Goal: Transaction & Acquisition: Purchase product/service

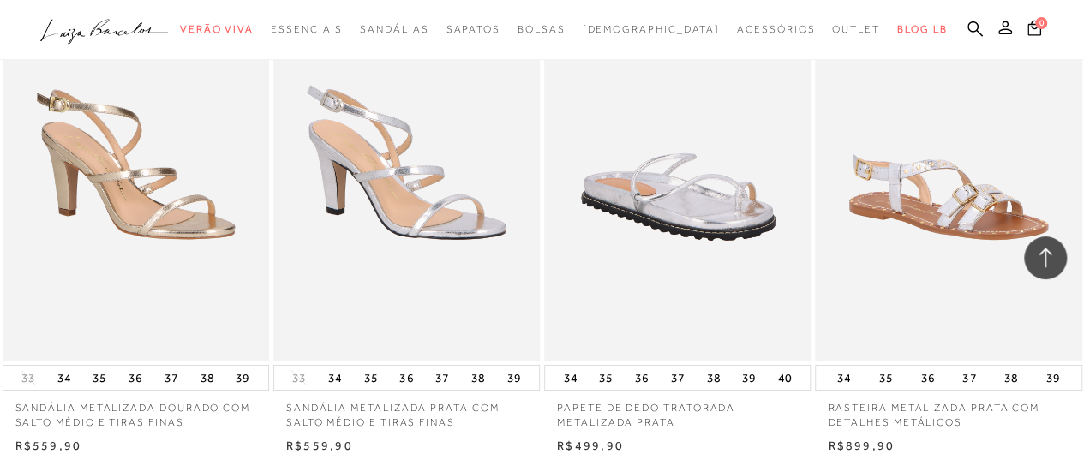
scroll to position [2656, 0]
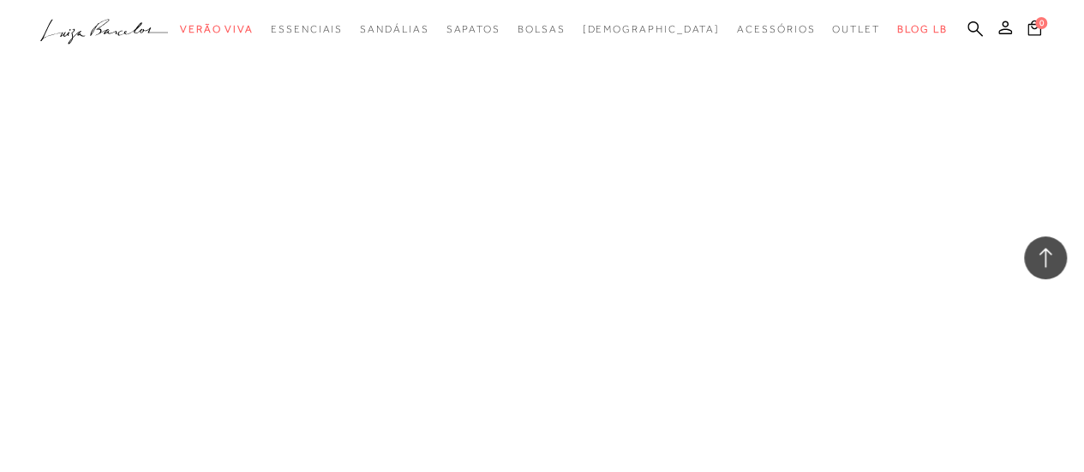
drag, startPoint x: 248, startPoint y: 236, endPoint x: 241, endPoint y: 270, distance: 34.3
click at [0, 0] on link "[DEMOGRAPHIC_DATA]" at bounding box center [0, 0] width 0 height 0
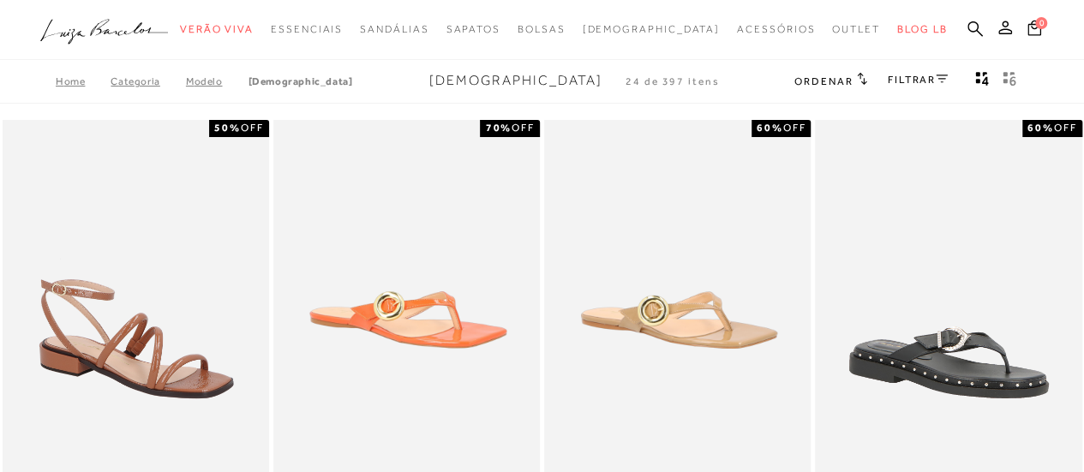
click at [905, 73] on div "FILTRAR" at bounding box center [917, 81] width 60 height 22
click at [904, 82] on link "FILTRAR" at bounding box center [917, 80] width 60 height 12
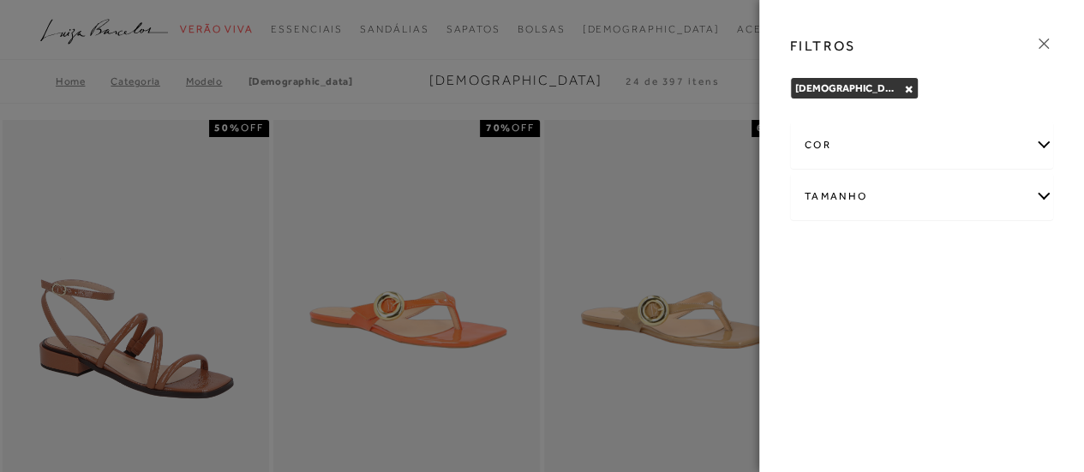
click at [828, 196] on div "Tamanho" at bounding box center [922, 196] width 262 height 45
click at [881, 290] on span "36" at bounding box center [881, 296] width 25 height 13
click at [881, 291] on input "36" at bounding box center [873, 299] width 17 height 17
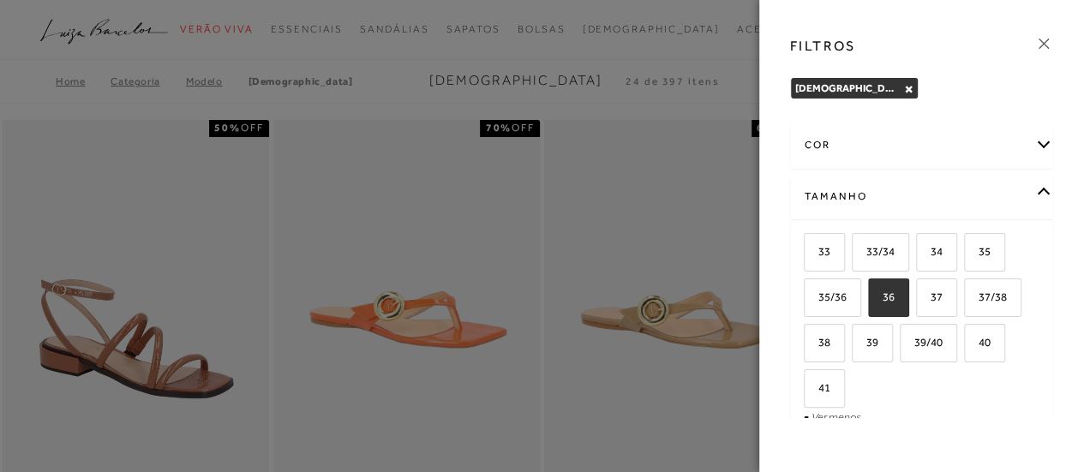
checkbox input "true"
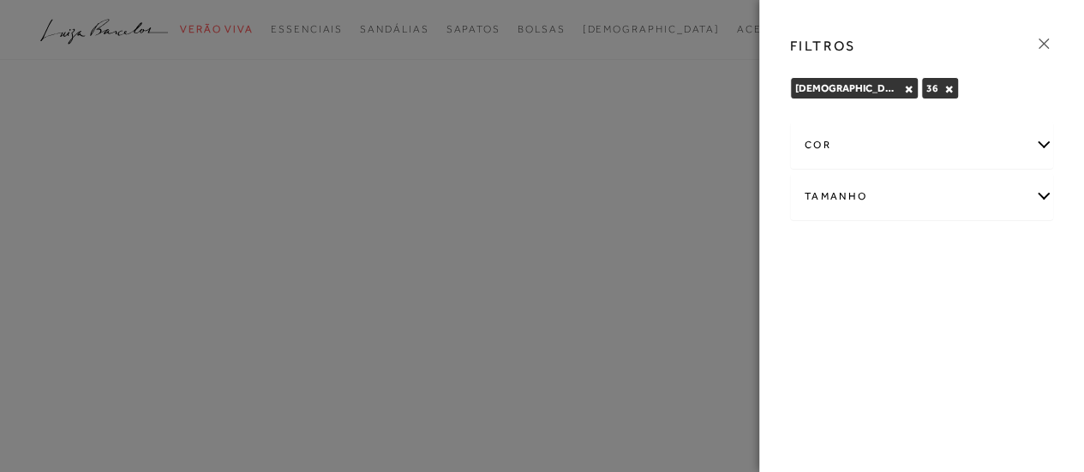
click at [1057, 38] on div "FILTROS" at bounding box center [921, 46] width 291 height 45
click at [1047, 45] on icon at bounding box center [1043, 43] width 19 height 19
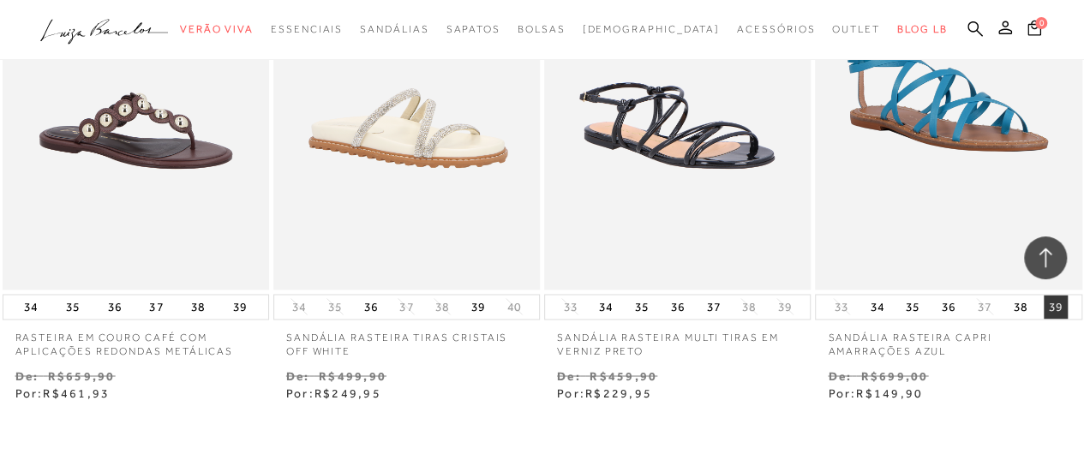
scroll to position [1435, 0]
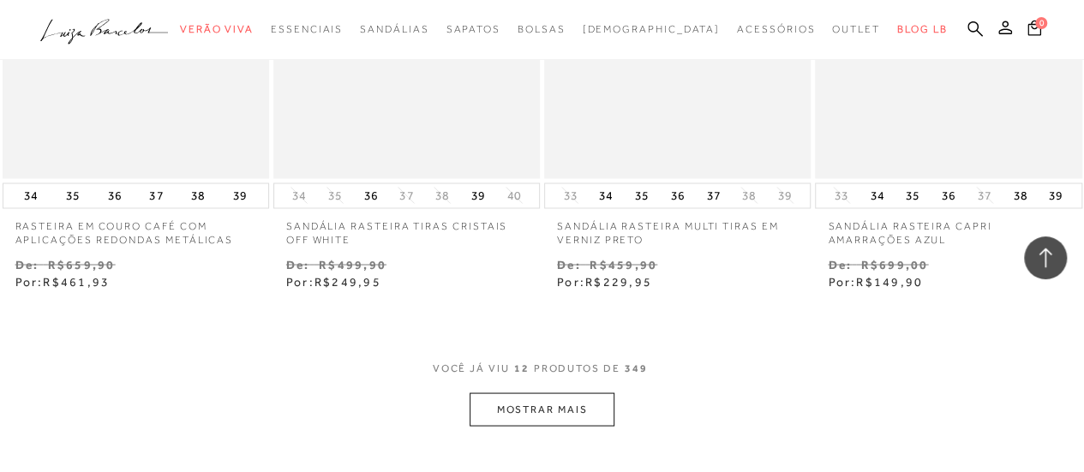
click at [559, 403] on button "MOSTRAR MAIS" at bounding box center [541, 408] width 144 height 33
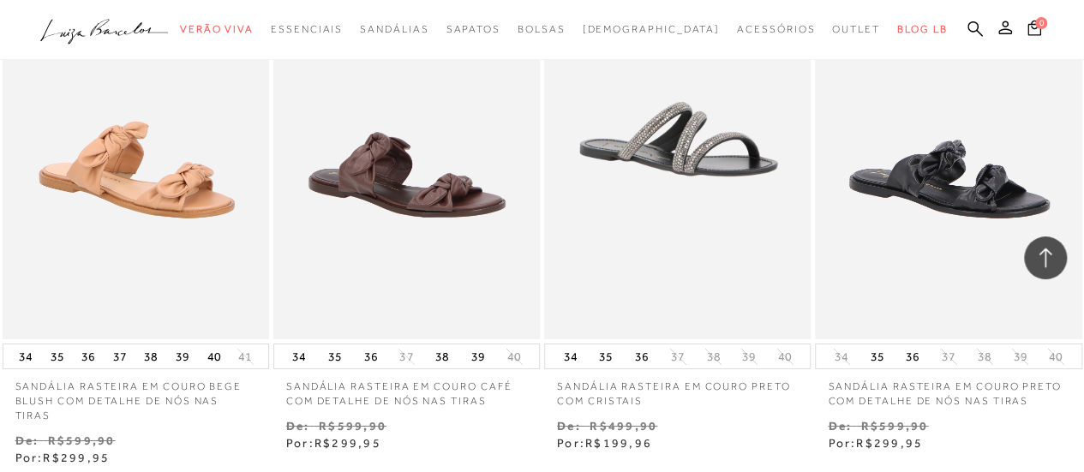
scroll to position [3041, 0]
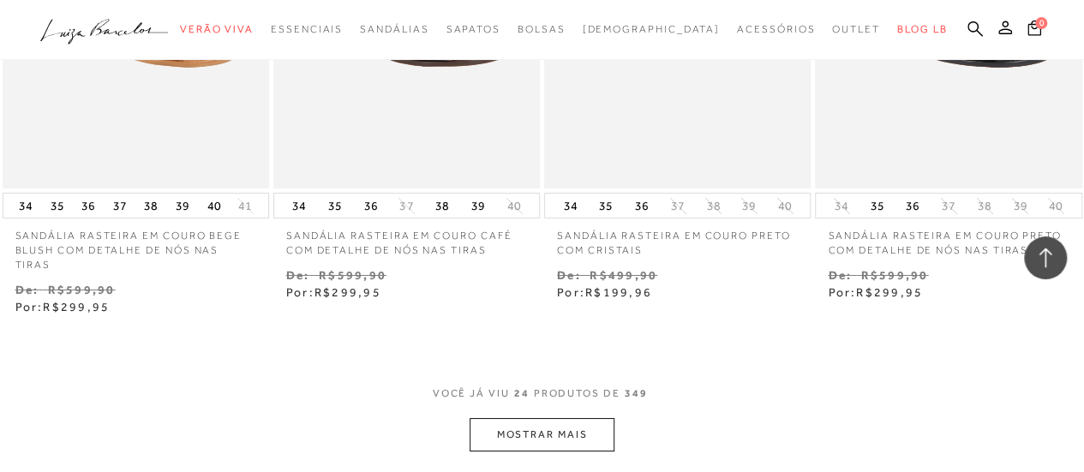
click at [555, 422] on button "MOSTRAR MAIS" at bounding box center [541, 434] width 144 height 33
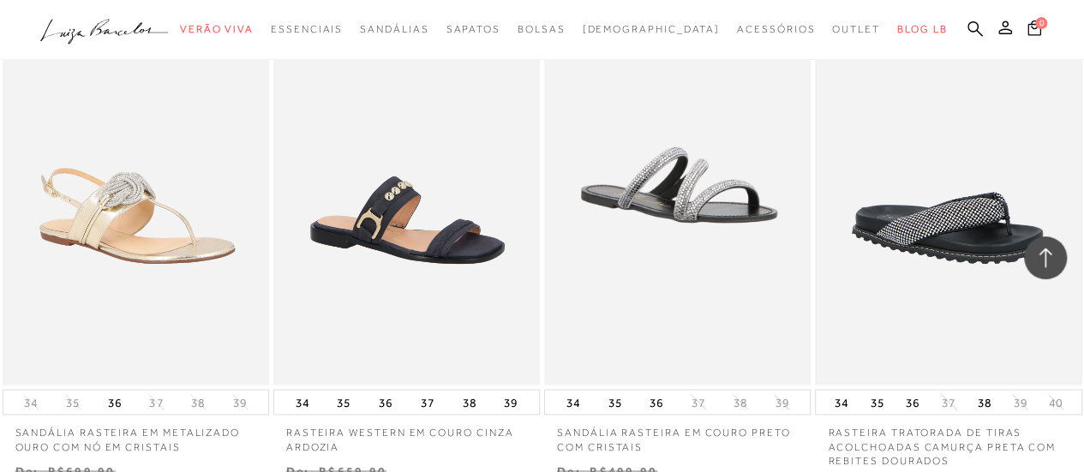
scroll to position [4734, 0]
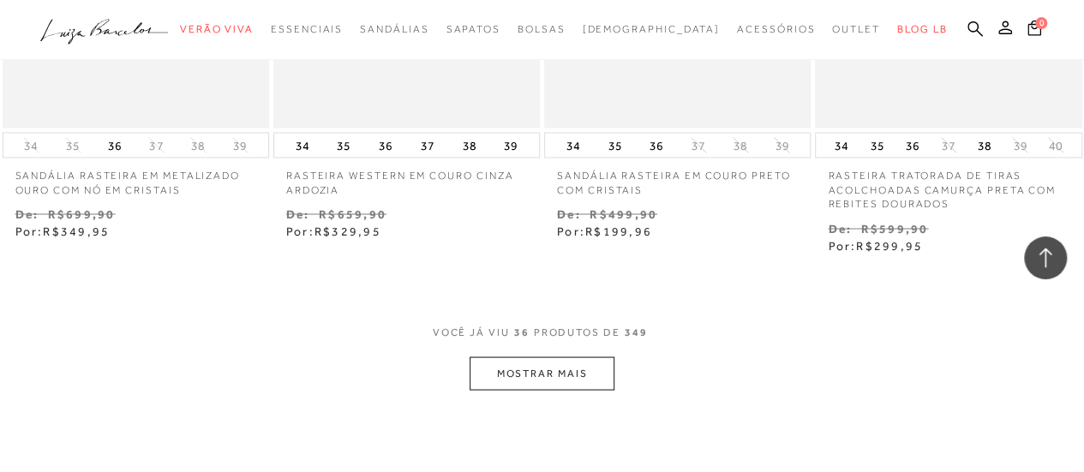
click at [497, 387] on button "MOSTRAR MAIS" at bounding box center [541, 372] width 144 height 33
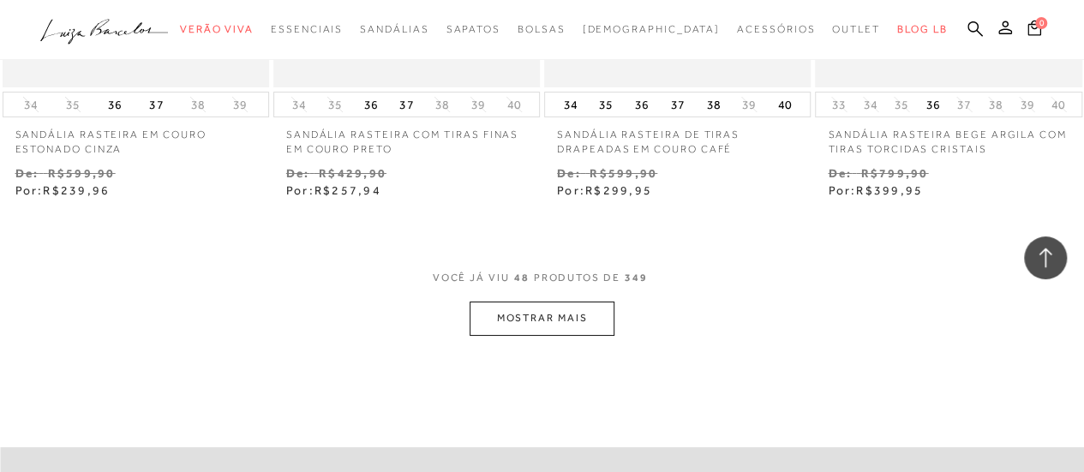
scroll to position [6447, 0]
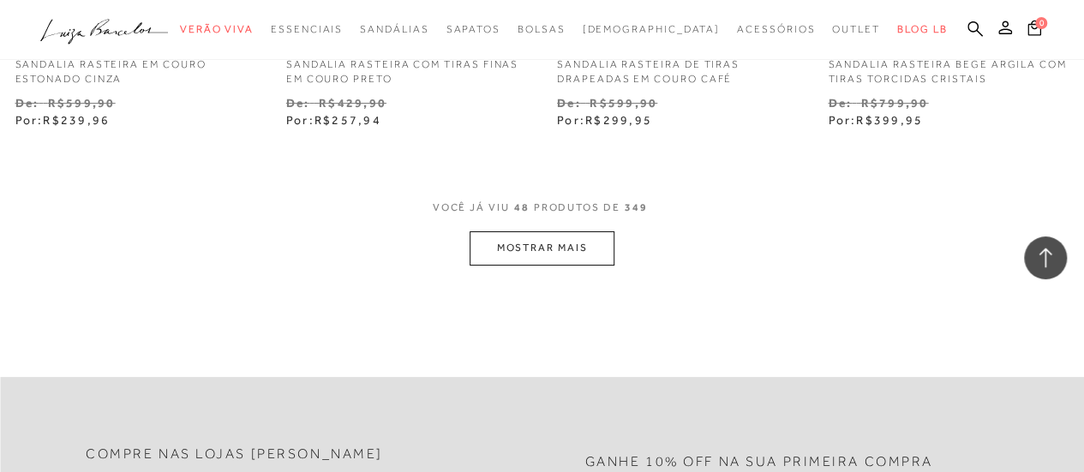
click at [541, 254] on button "MOSTRAR MAIS" at bounding box center [541, 247] width 144 height 33
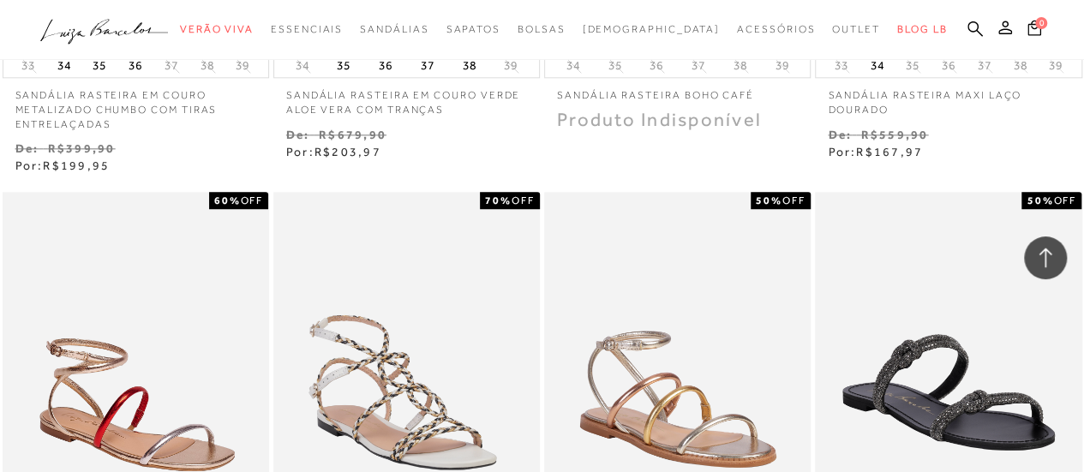
scroll to position [7818, 0]
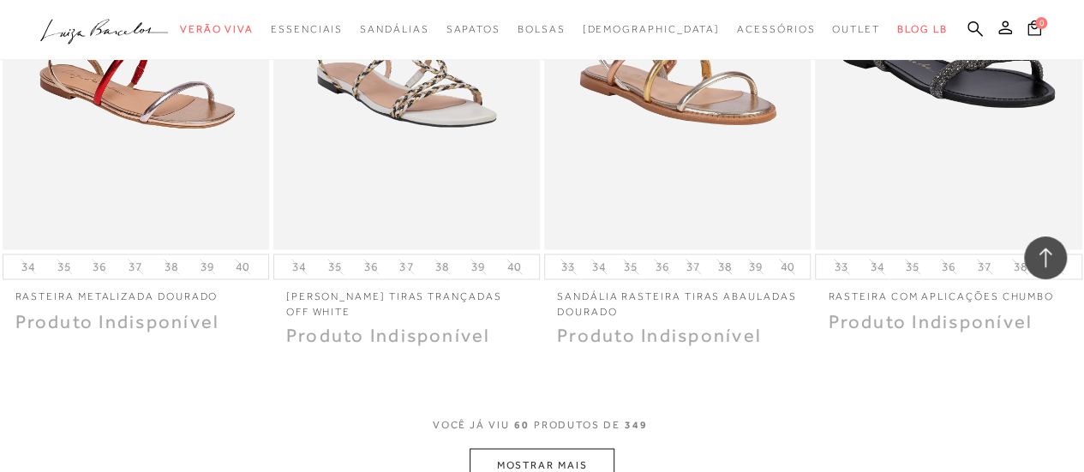
click at [523, 454] on button "MOSTRAR MAIS" at bounding box center [541, 464] width 144 height 33
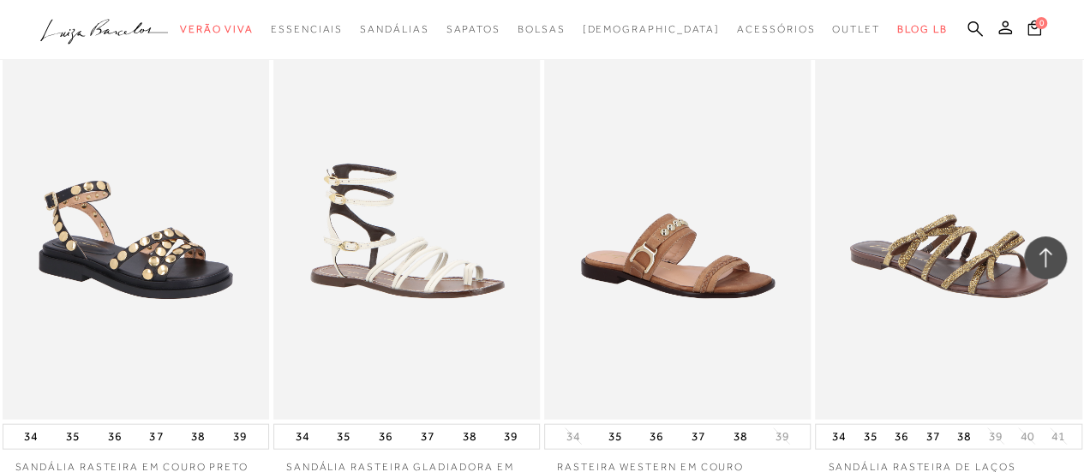
scroll to position [4905, 0]
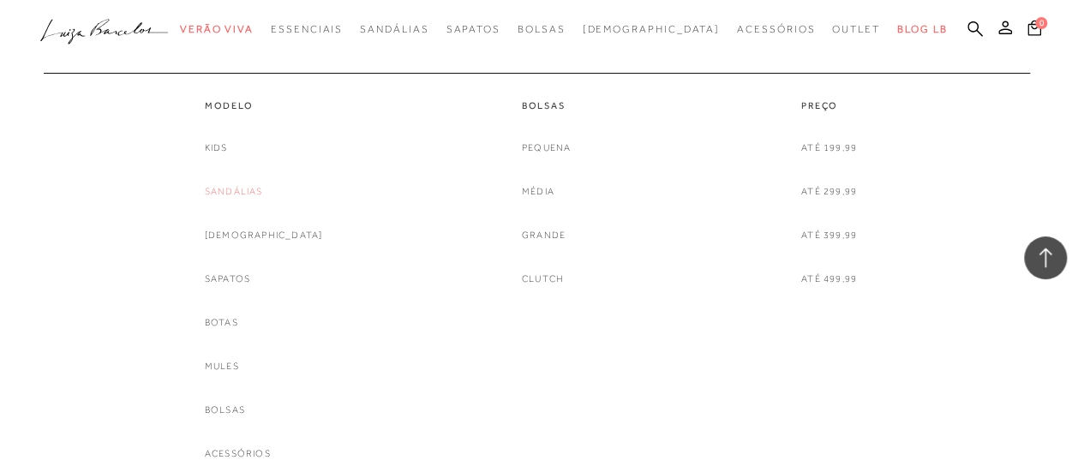
click at [251, 198] on link "Sandálias" at bounding box center [234, 191] width 58 height 18
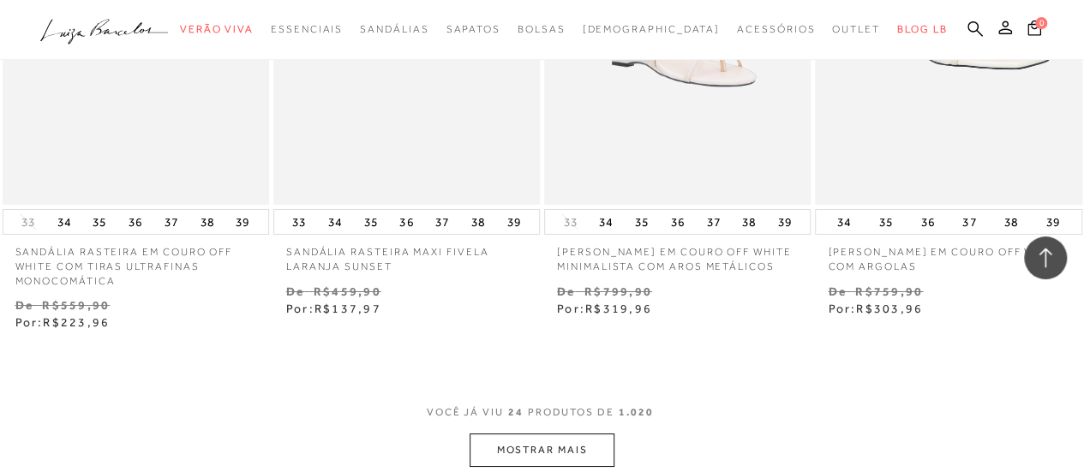
scroll to position [3084, 0]
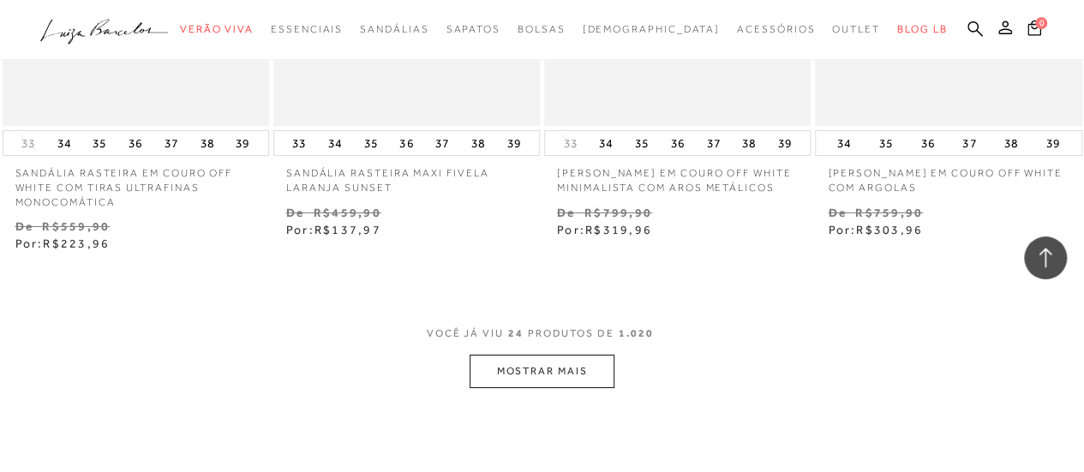
click at [529, 357] on button "MOSTRAR MAIS" at bounding box center [541, 371] width 144 height 33
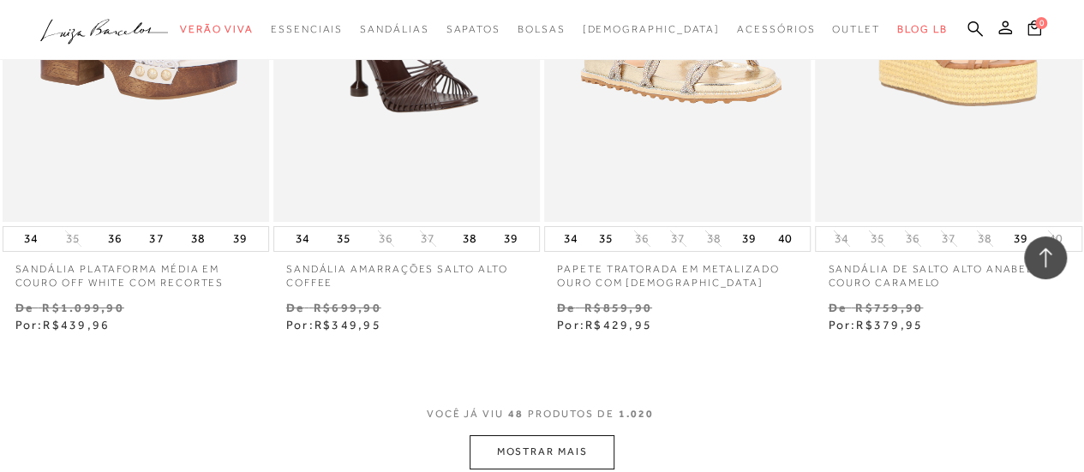
scroll to position [6339, 0]
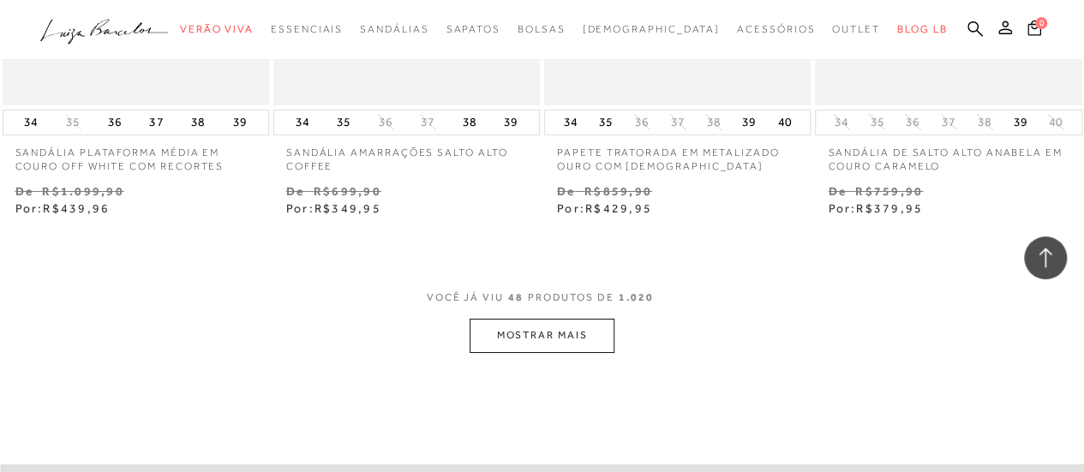
click at [603, 319] on button "MOSTRAR MAIS" at bounding box center [541, 335] width 144 height 33
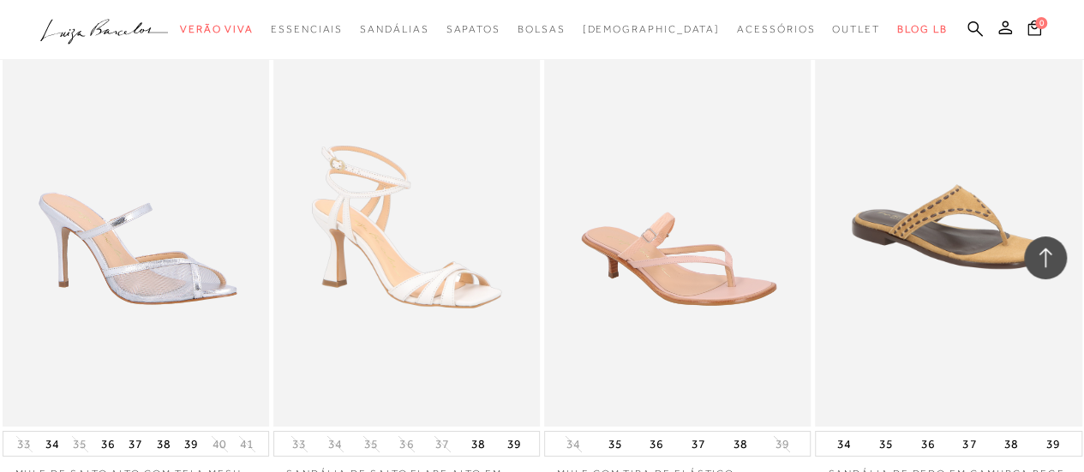
scroll to position [9337, 0]
